Goal: Information Seeking & Learning: Learn about a topic

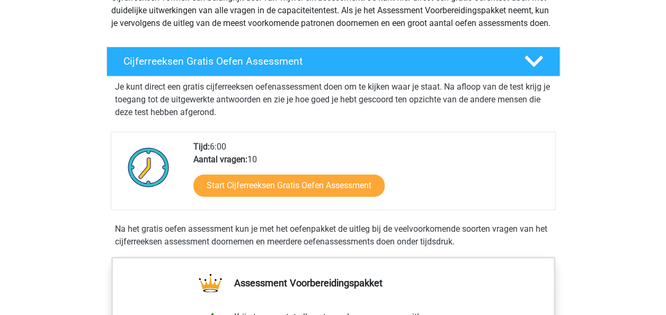
scroll to position [141, 0]
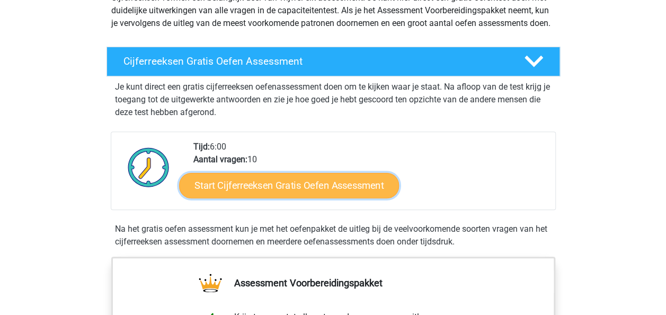
click at [317, 198] on link "Start Cijferreeksen Gratis Oefen Assessment" at bounding box center [289, 184] width 220 height 25
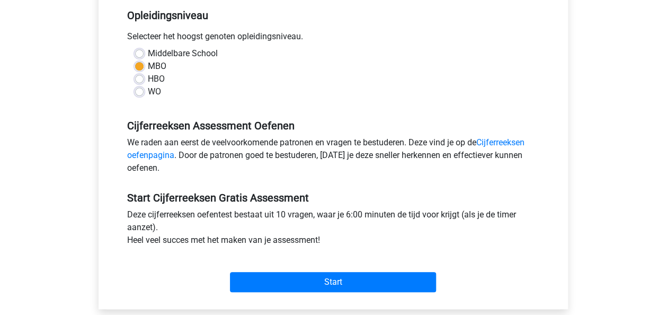
scroll to position [261, 0]
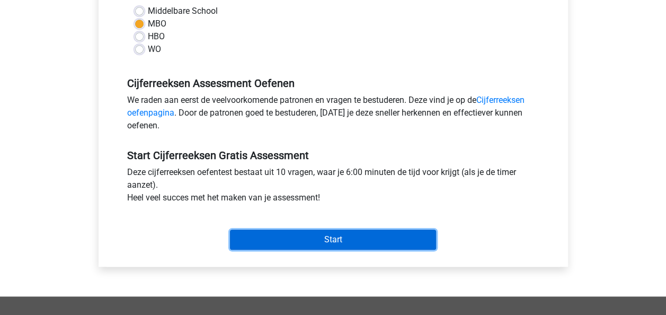
click at [366, 245] on input "Start" at bounding box center [333, 239] width 206 height 20
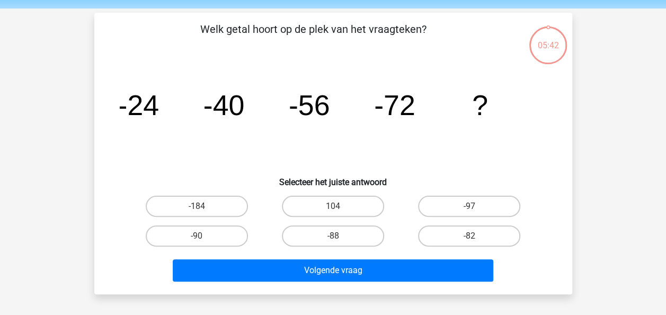
scroll to position [42, 0]
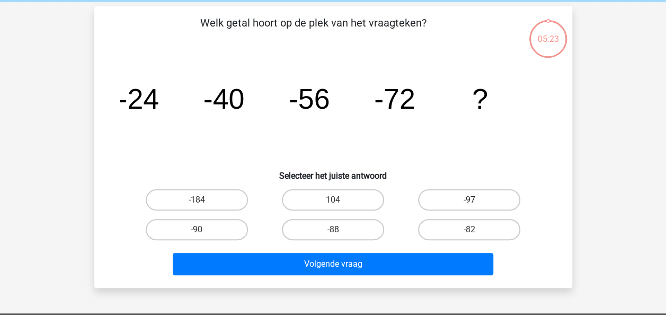
click at [469, 198] on label "-97" at bounding box center [469, 199] width 102 height 21
click at [469, 200] on input "-97" at bounding box center [472, 203] width 7 height 7
radio input "true"
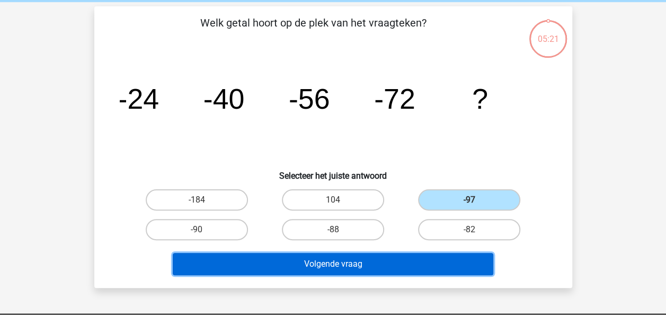
click at [352, 259] on button "Volgende vraag" at bounding box center [333, 264] width 320 height 22
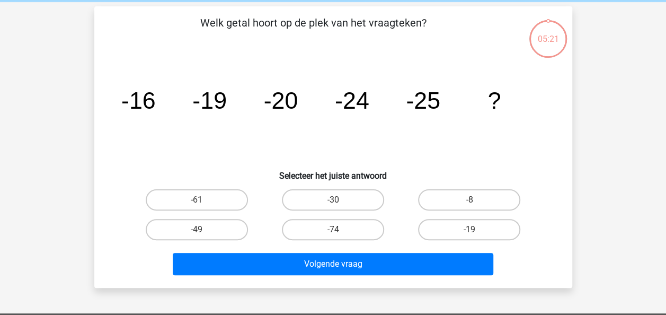
scroll to position [49, 0]
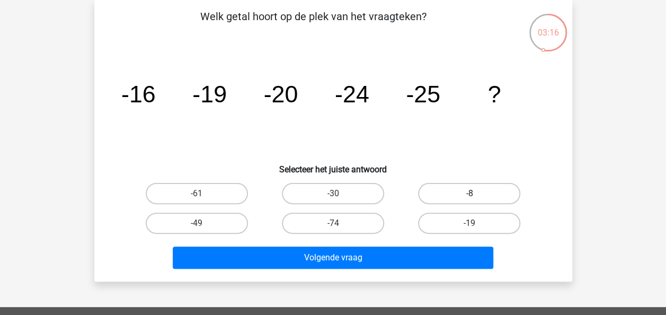
click at [476, 193] on label "-8" at bounding box center [469, 193] width 102 height 21
click at [476, 193] on input "-8" at bounding box center [472, 196] width 7 height 7
radio input "true"
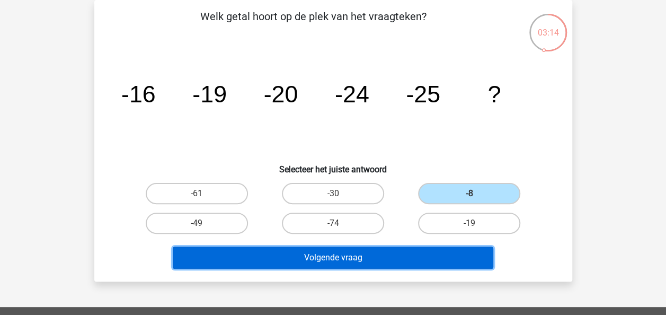
click at [387, 252] on button "Volgende vraag" at bounding box center [333, 257] width 320 height 22
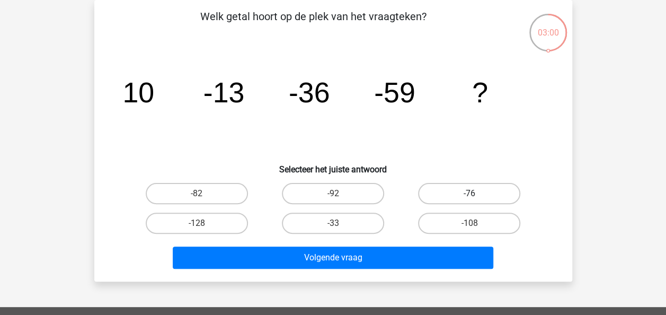
click at [451, 195] on label "-76" at bounding box center [469, 193] width 102 height 21
click at [469, 195] on input "-76" at bounding box center [472, 196] width 7 height 7
radio input "true"
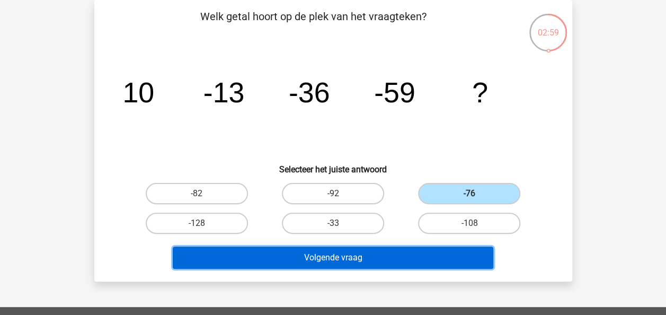
click at [397, 255] on button "Volgende vraag" at bounding box center [333, 257] width 320 height 22
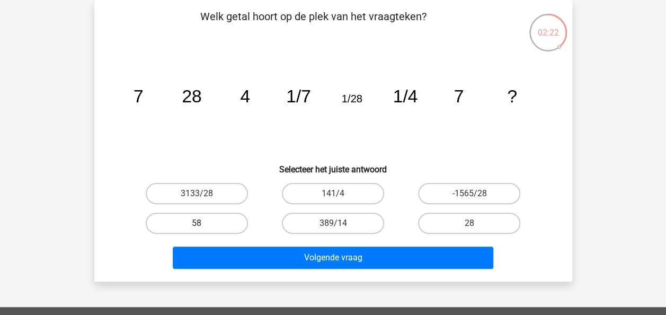
click at [202, 219] on label "58" at bounding box center [197, 222] width 102 height 21
click at [202, 223] on input "58" at bounding box center [199, 226] width 7 height 7
radio input "true"
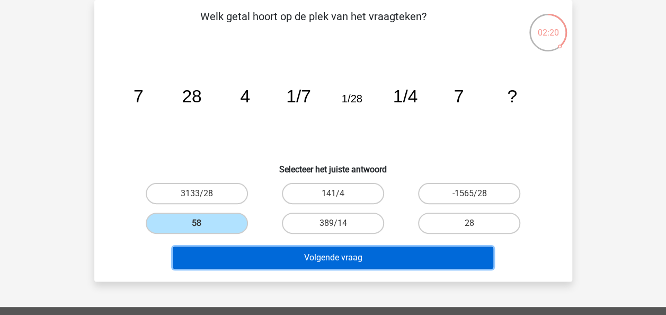
click at [311, 256] on button "Volgende vraag" at bounding box center [333, 257] width 320 height 22
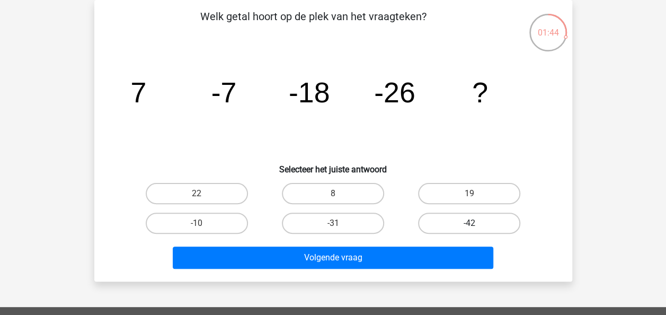
click at [461, 228] on label "-42" at bounding box center [469, 222] width 102 height 21
click at [469, 228] on input "-42" at bounding box center [472, 226] width 7 height 7
radio input "true"
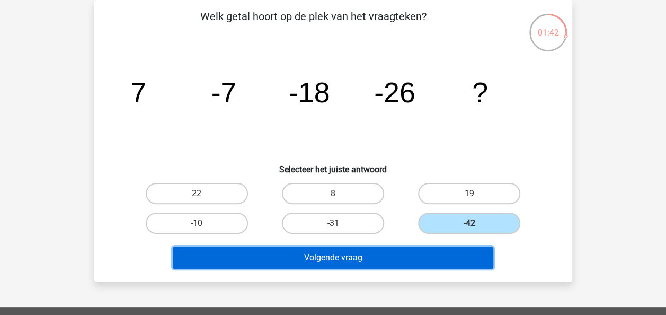
click at [392, 255] on button "Volgende vraag" at bounding box center [333, 257] width 320 height 22
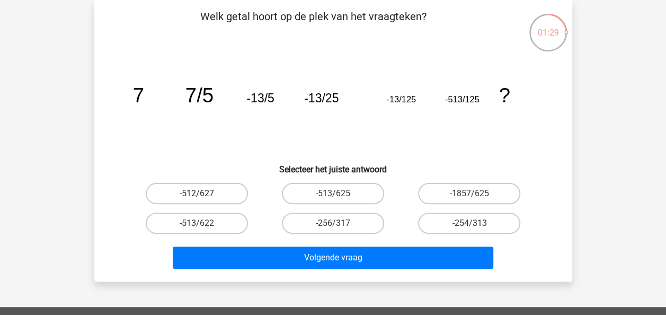
click at [226, 196] on label "-512/627" at bounding box center [197, 193] width 102 height 21
click at [203, 196] on input "-512/627" at bounding box center [199, 196] width 7 height 7
radio input "true"
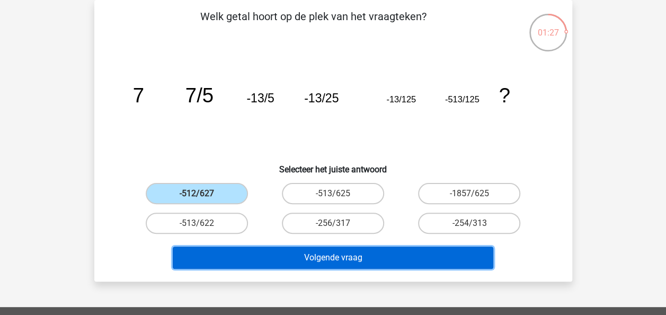
click at [326, 255] on button "Volgende vraag" at bounding box center [333, 257] width 320 height 22
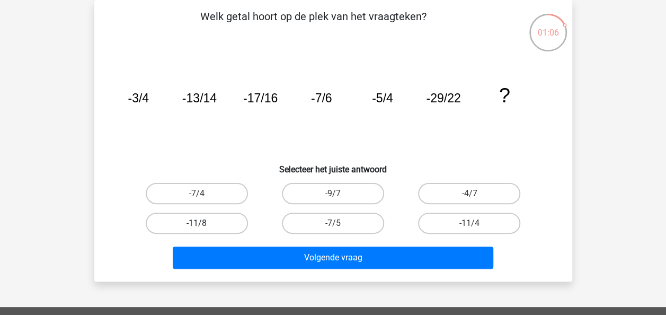
click at [214, 223] on label "-11/8" at bounding box center [197, 222] width 102 height 21
click at [203, 223] on input "-11/8" at bounding box center [199, 226] width 7 height 7
radio input "true"
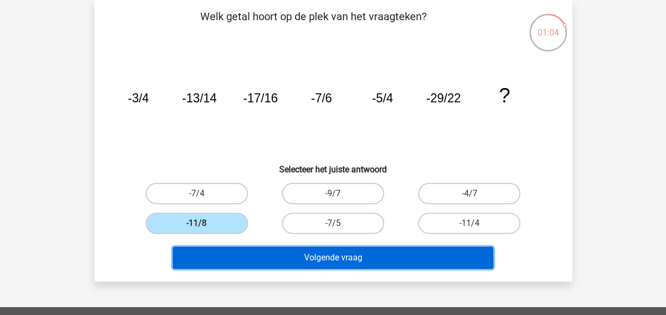
click at [330, 259] on button "Volgende vraag" at bounding box center [333, 257] width 320 height 22
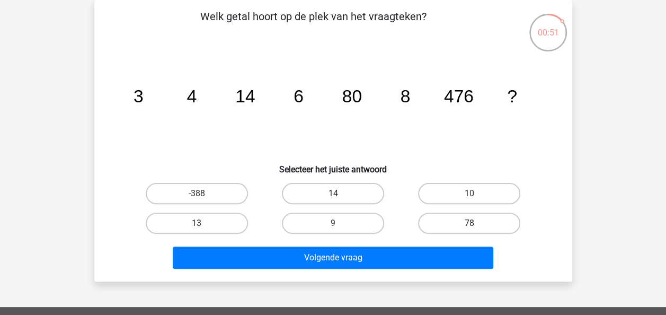
click at [457, 220] on label "78" at bounding box center [469, 222] width 102 height 21
click at [469, 223] on input "78" at bounding box center [472, 226] width 7 height 7
radio input "true"
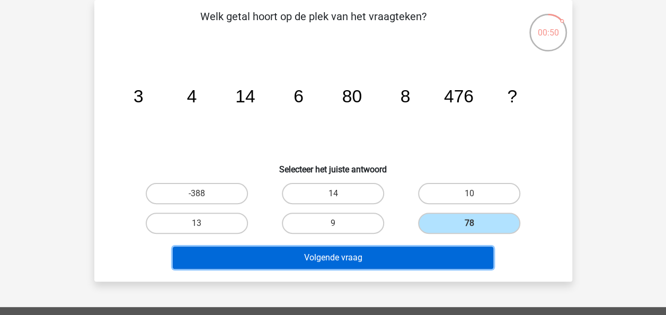
click at [362, 249] on button "Volgende vraag" at bounding box center [333, 257] width 320 height 22
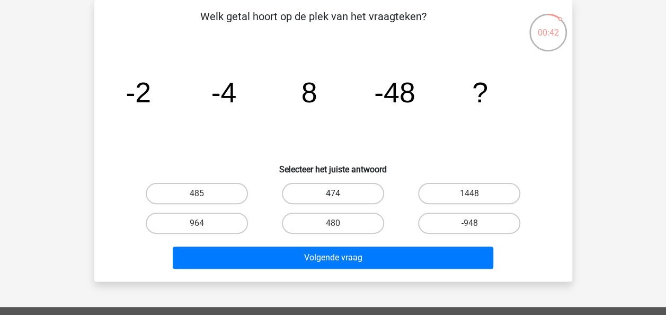
click at [326, 192] on label "474" at bounding box center [333, 193] width 102 height 21
click at [333, 193] on input "474" at bounding box center [336, 196] width 7 height 7
radio input "true"
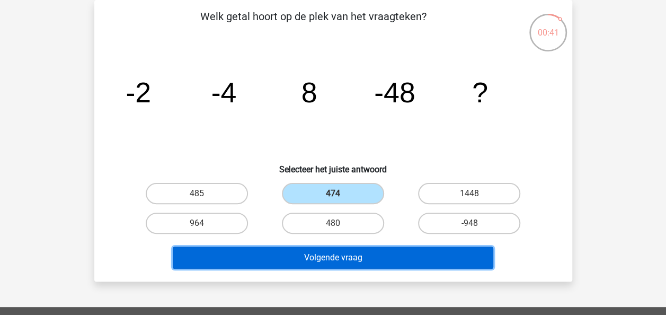
click at [326, 254] on button "Volgende vraag" at bounding box center [333, 257] width 320 height 22
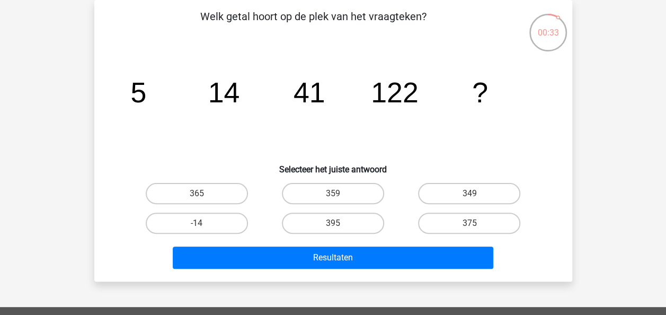
click at [338, 225] on input "395" at bounding box center [336, 226] width 7 height 7
radio input "true"
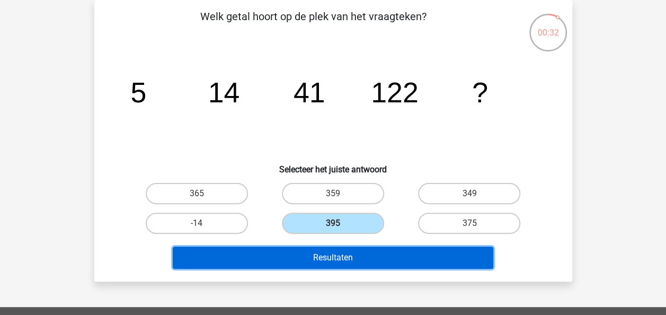
click at [335, 254] on button "Resultaten" at bounding box center [333, 257] width 320 height 22
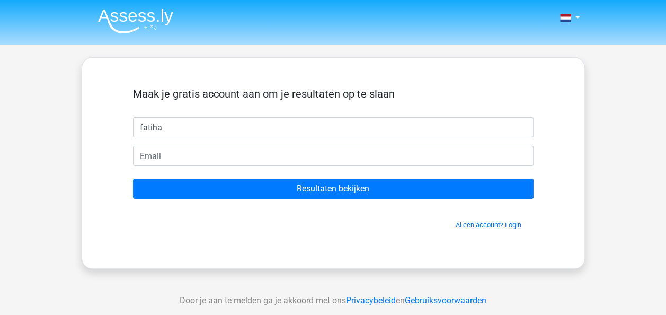
type input "fatiha"
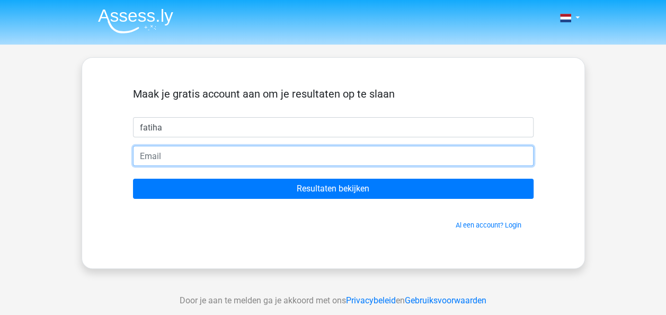
click at [218, 150] on input "email" at bounding box center [333, 156] width 400 height 20
type input "[EMAIL_ADDRESS][DOMAIN_NAME]"
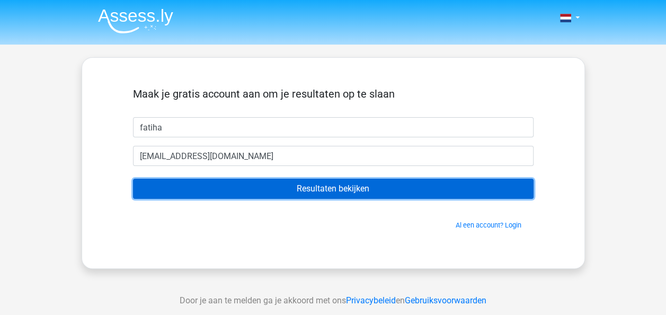
click at [324, 188] on input "Resultaten bekijken" at bounding box center [333, 188] width 400 height 20
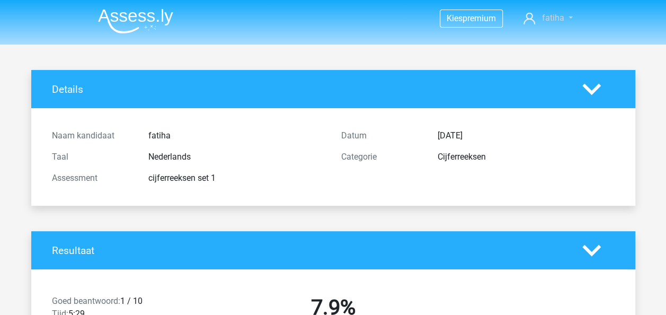
click at [568, 17] on link "fatiha" at bounding box center [547, 18] width 57 height 13
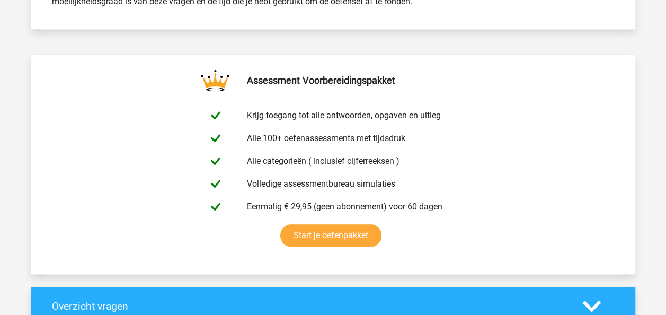
scroll to position [558, 0]
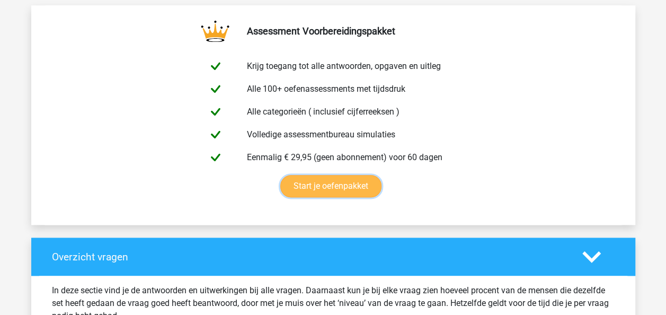
click at [333, 186] on link "Start je oefenpakket" at bounding box center [330, 186] width 101 height 22
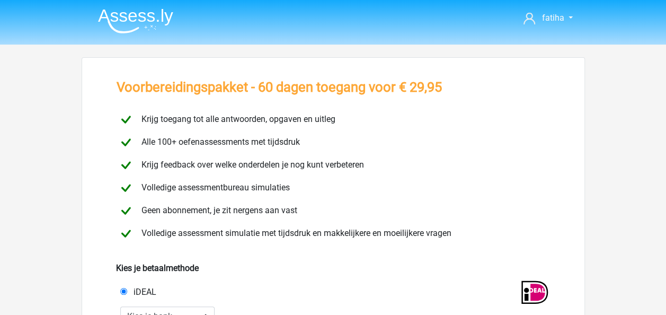
click at [333, 186] on div "Volledige assessmentbureau simulaties" at bounding box center [333, 187] width 449 height 19
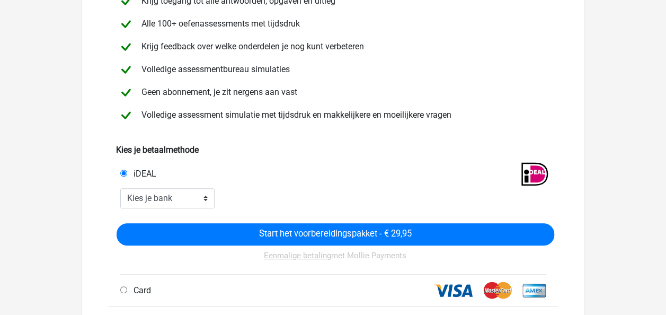
scroll to position [33, 0]
